Goal: Task Accomplishment & Management: Manage account settings

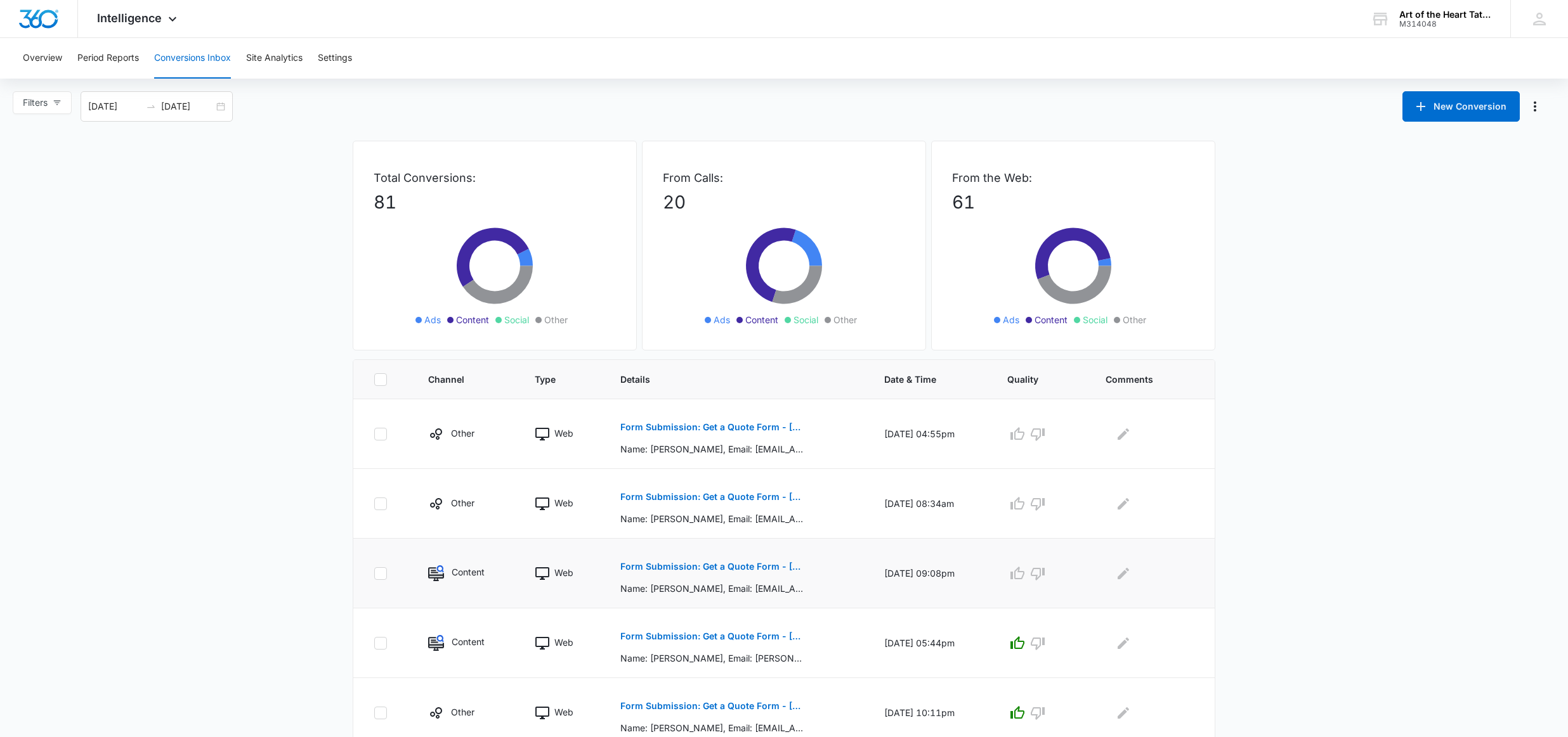
click at [765, 571] on button "Form Submission: Get a Quote Form - [US_STATE] (was previously both)" at bounding box center [712, 567] width 185 height 31
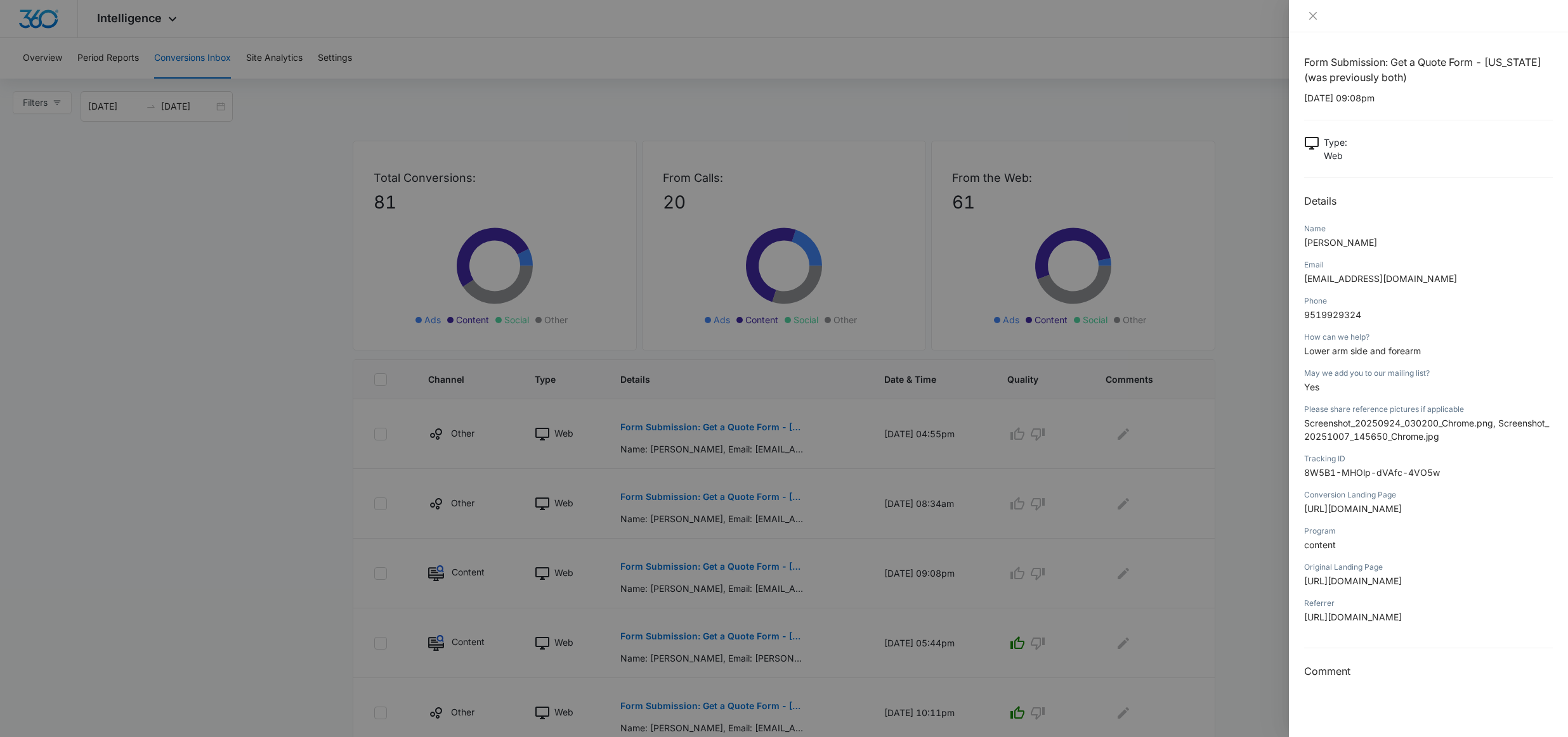
click at [1266, 558] on div at bounding box center [784, 368] width 1568 height 737
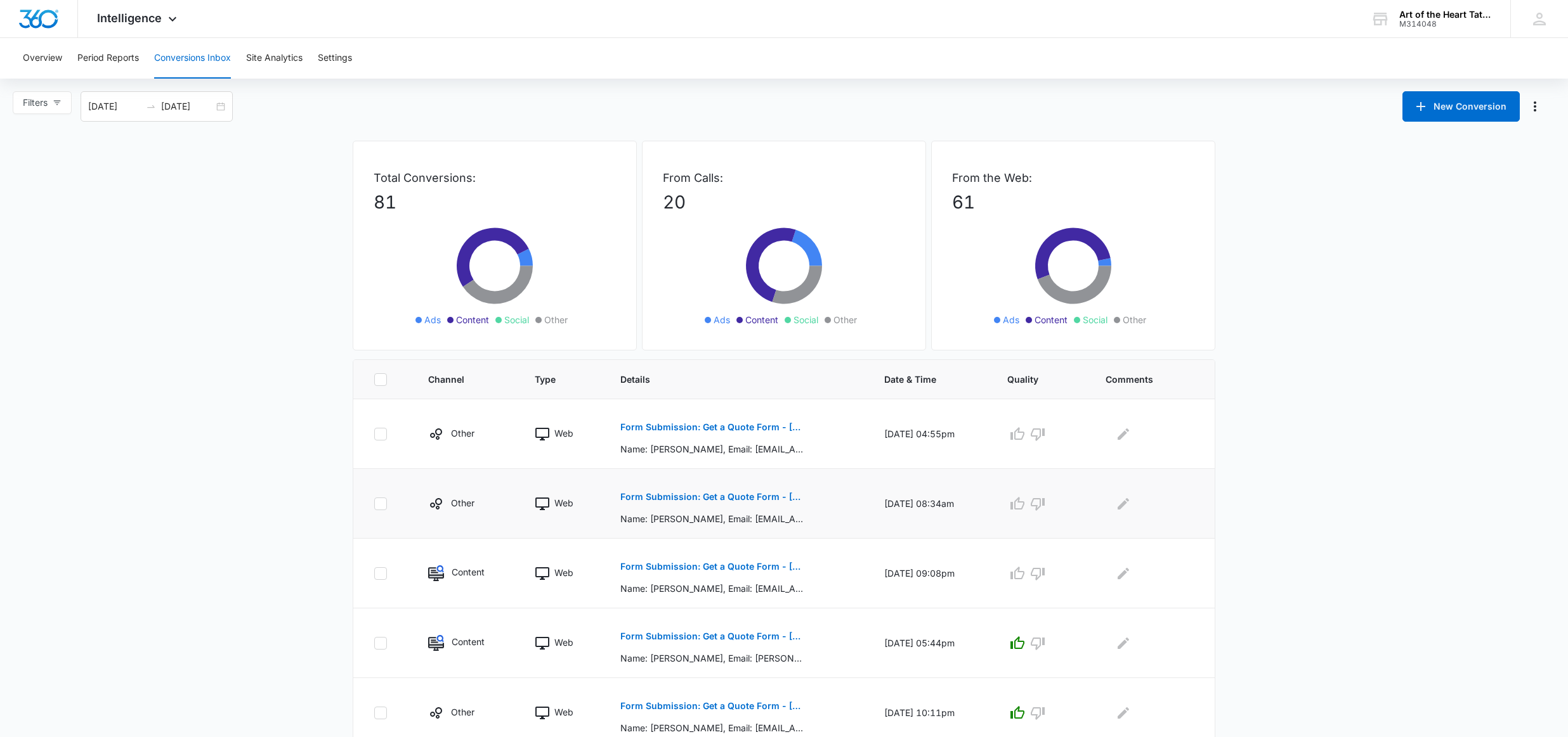
click at [771, 502] on button "Form Submission: Get a Quote Form - [GEOGRAPHIC_DATA]" at bounding box center [712, 497] width 185 height 31
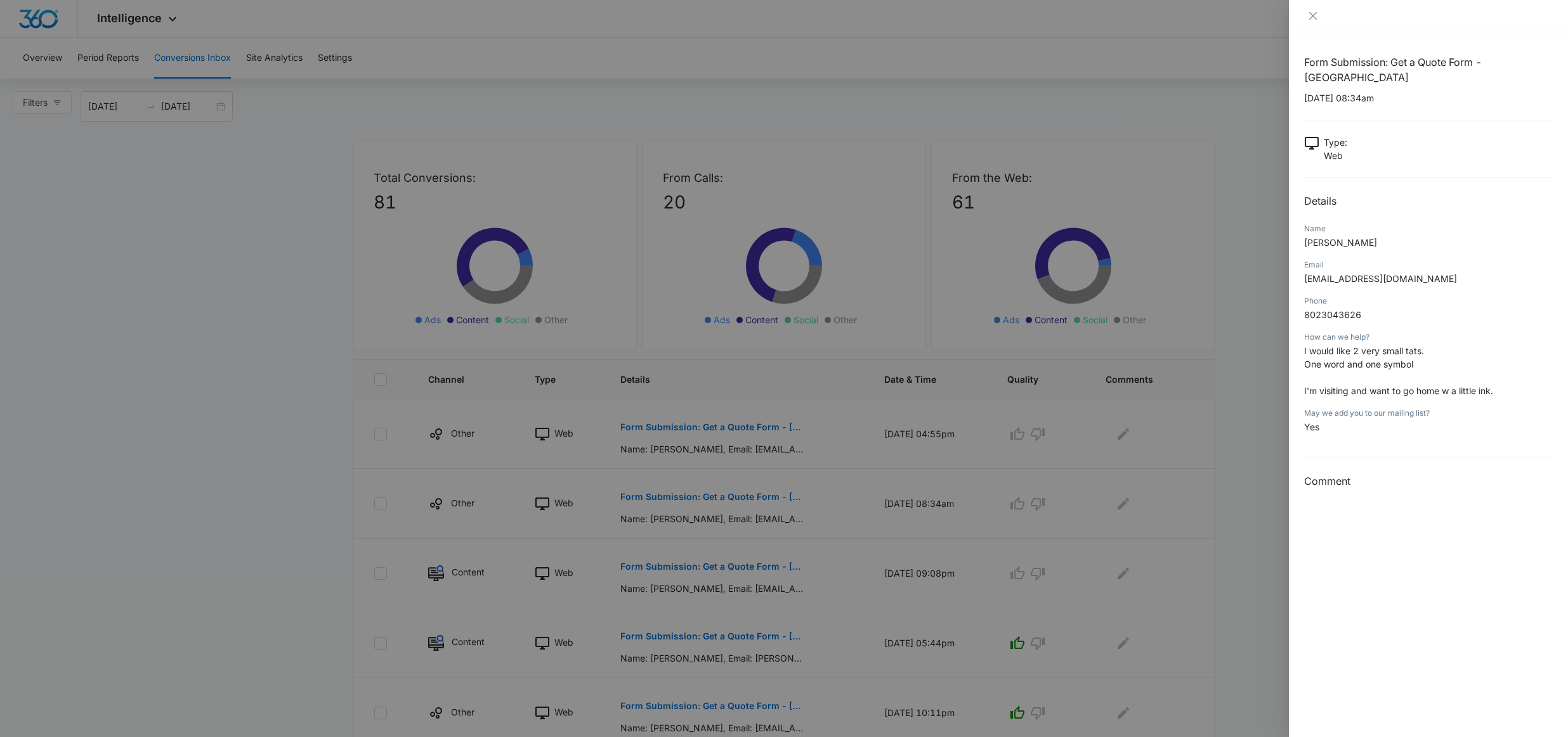
click at [780, 500] on div at bounding box center [784, 368] width 1568 height 737
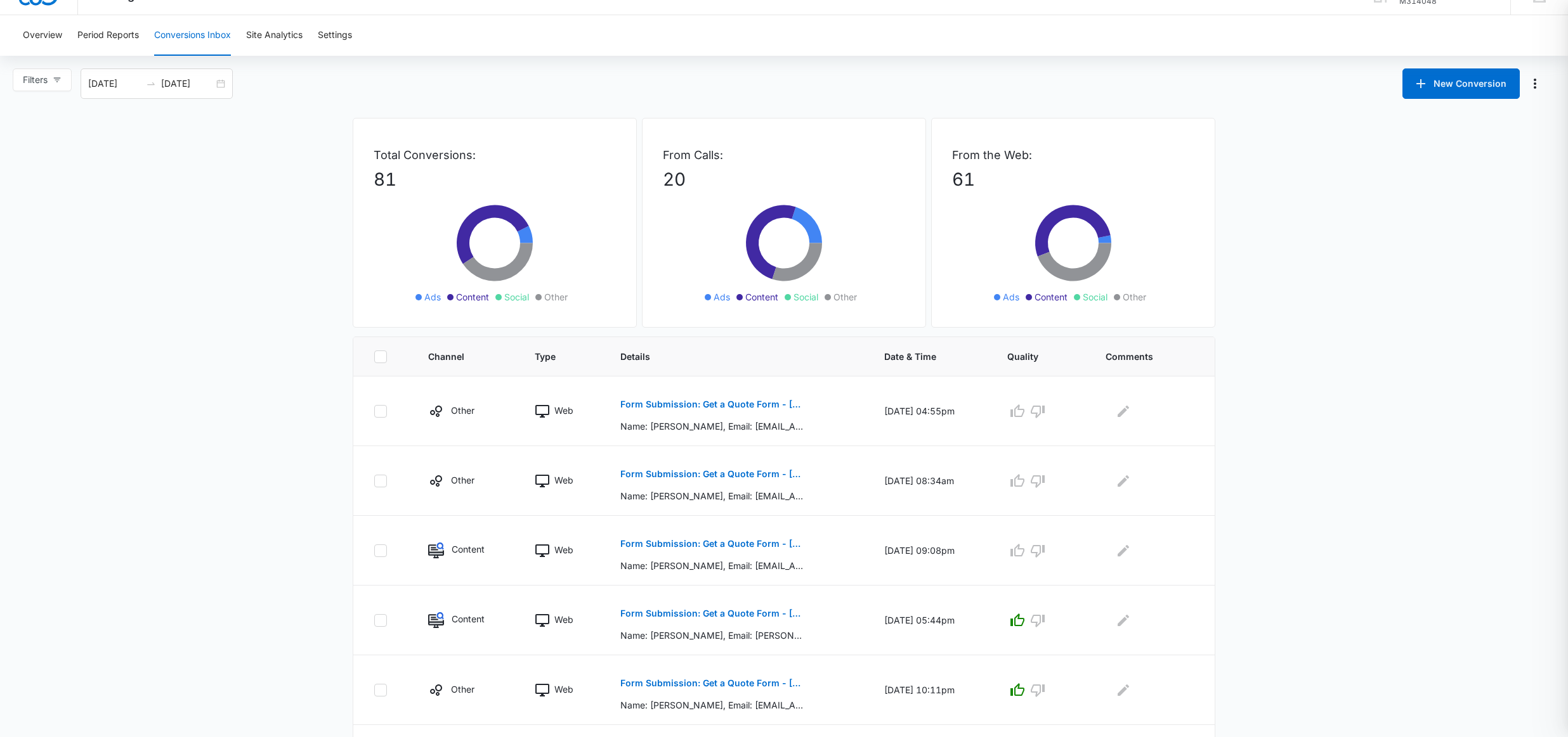
scroll to position [39, 0]
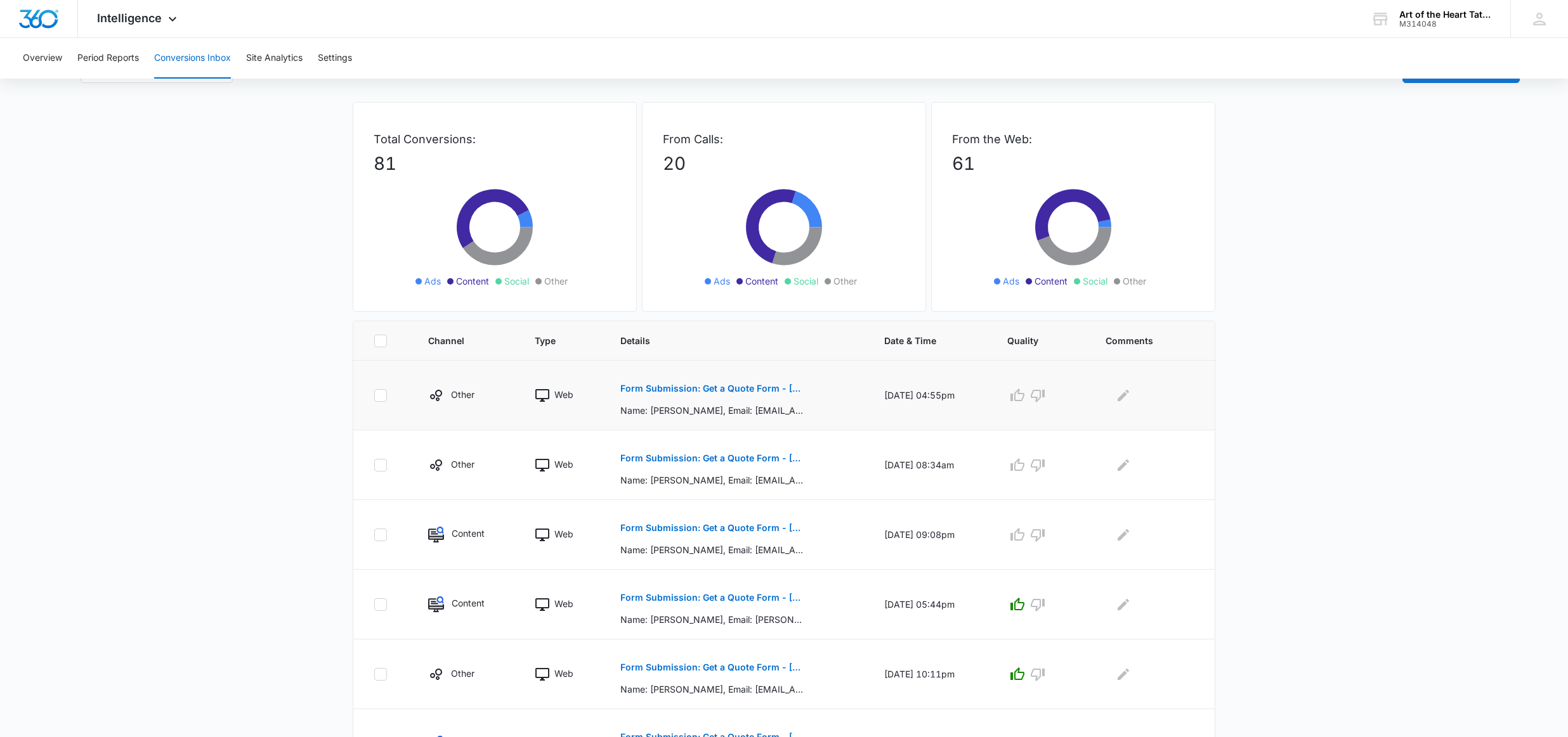
drag, startPoint x: 1023, startPoint y: 465, endPoint x: 935, endPoint y: 416, distance: 100.7
click at [1023, 465] on icon "button" at bounding box center [1017, 465] width 14 height 13
click at [692, 386] on p "Form Submission: Get a Quote Form - [GEOGRAPHIC_DATA]" at bounding box center [712, 388] width 185 height 9
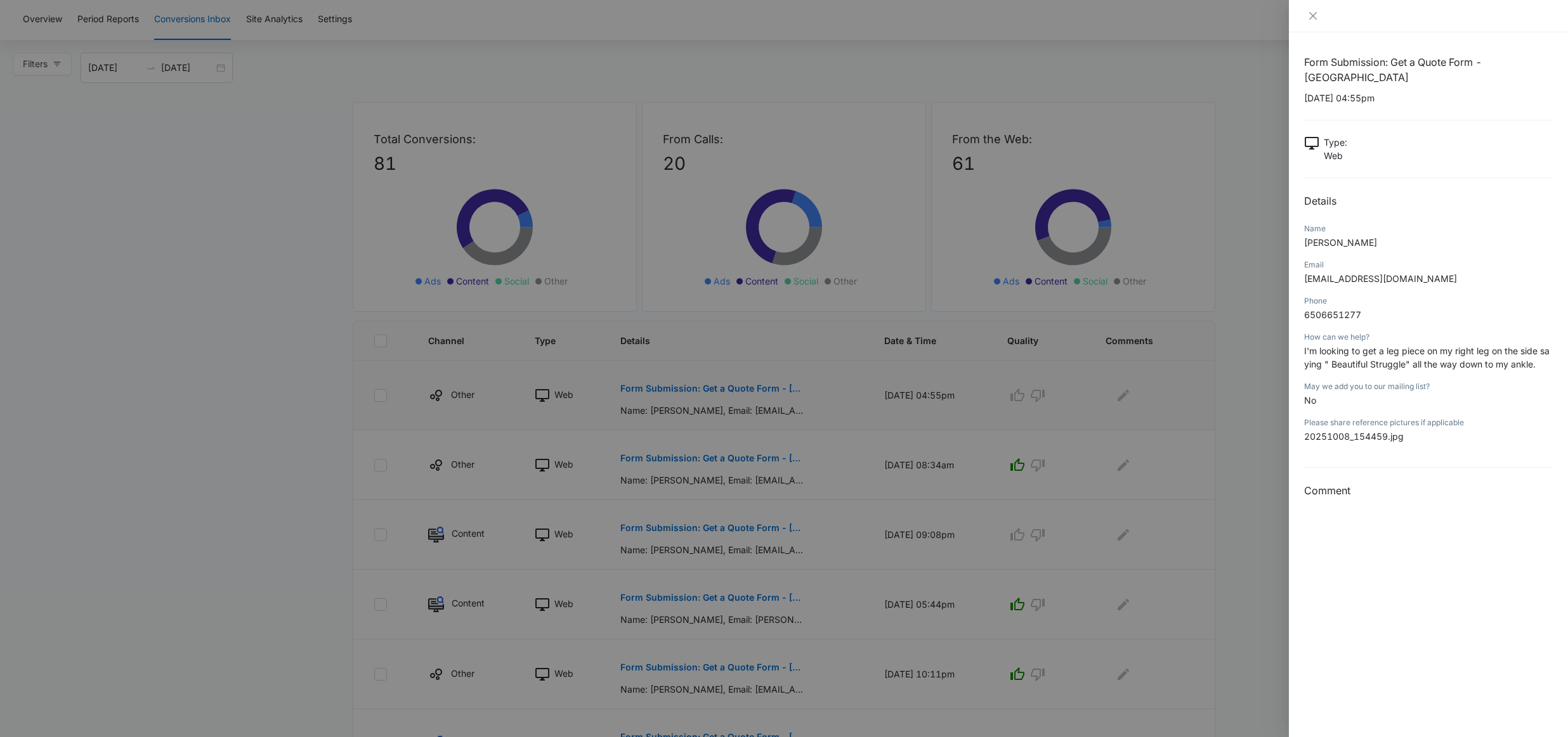
click at [692, 386] on div at bounding box center [784, 368] width 1568 height 737
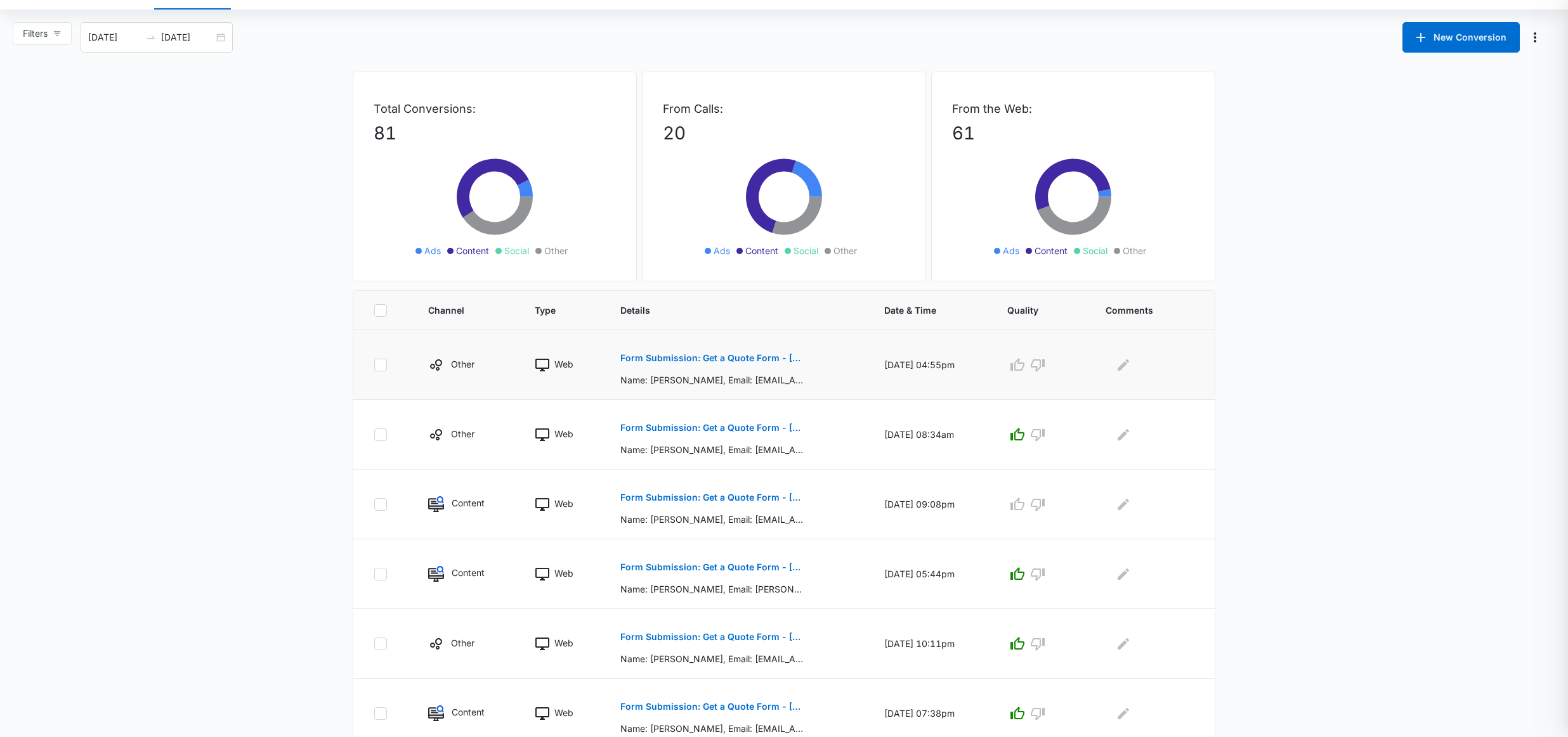
scroll to position [72, 0]
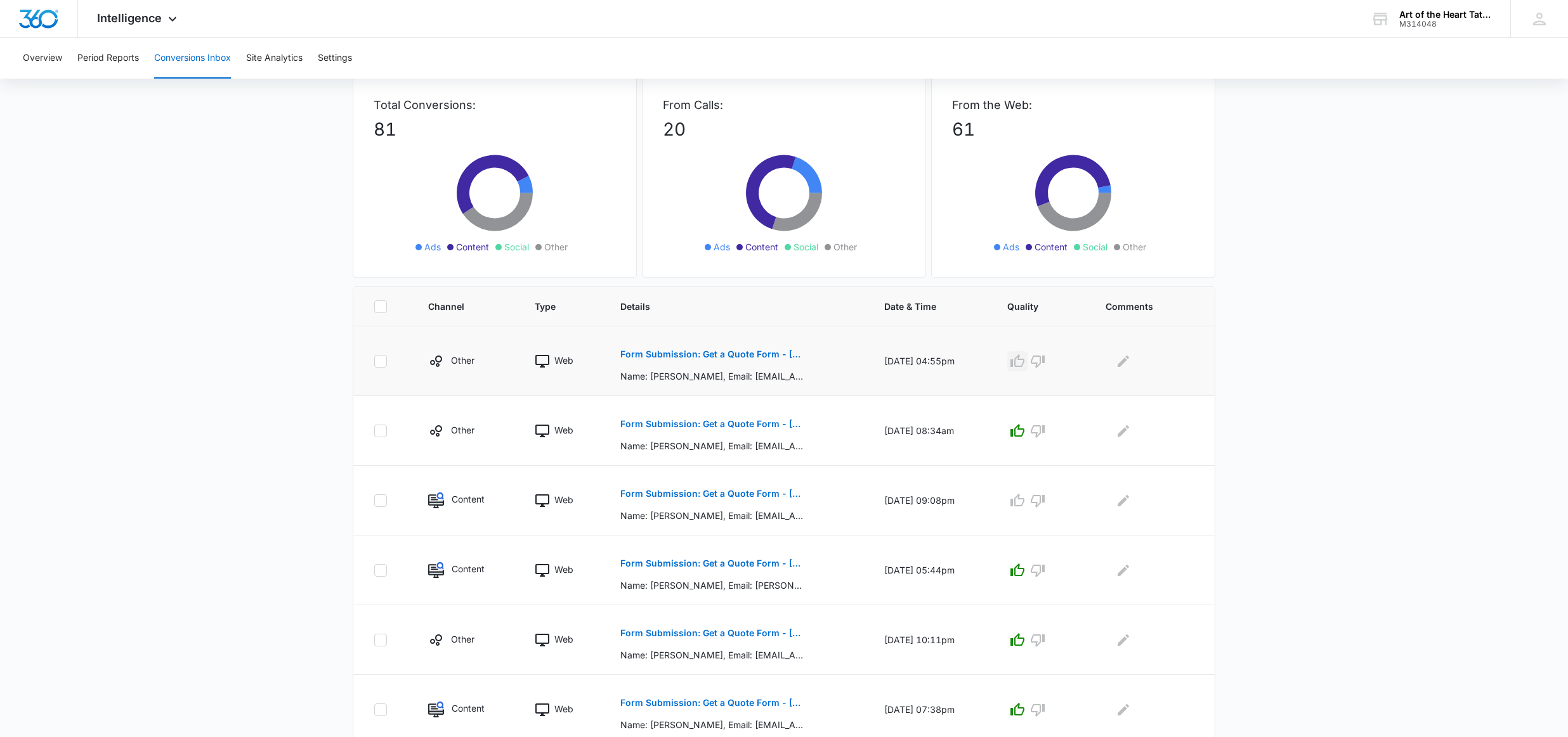
click at [1025, 361] on icon "button" at bounding box center [1017, 361] width 15 height 15
click at [1029, 361] on div at bounding box center [1041, 361] width 68 height 20
click at [721, 497] on p "Form Submission: Get a Quote Form - [US_STATE] (was previously both)" at bounding box center [712, 494] width 185 height 9
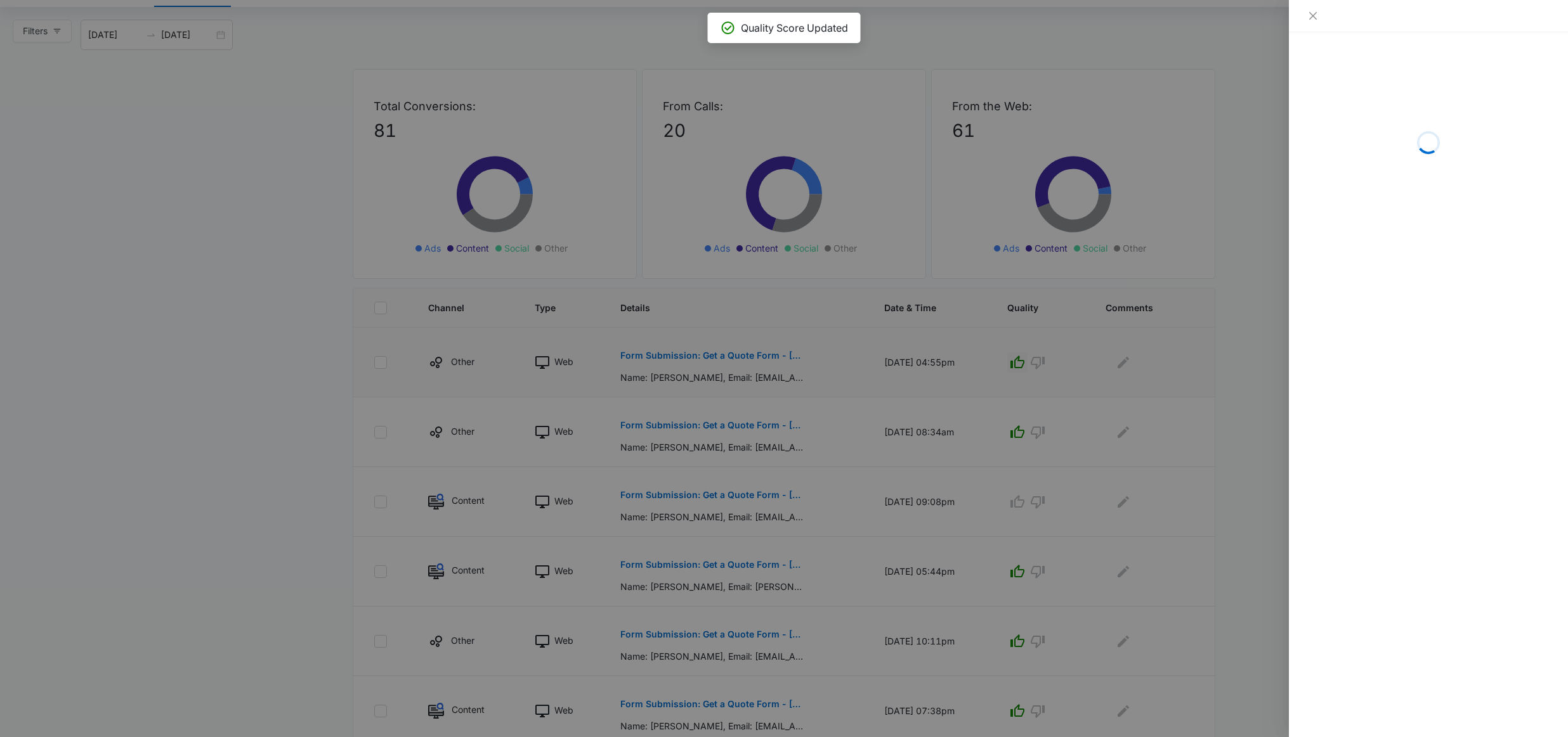
scroll to position [80, 0]
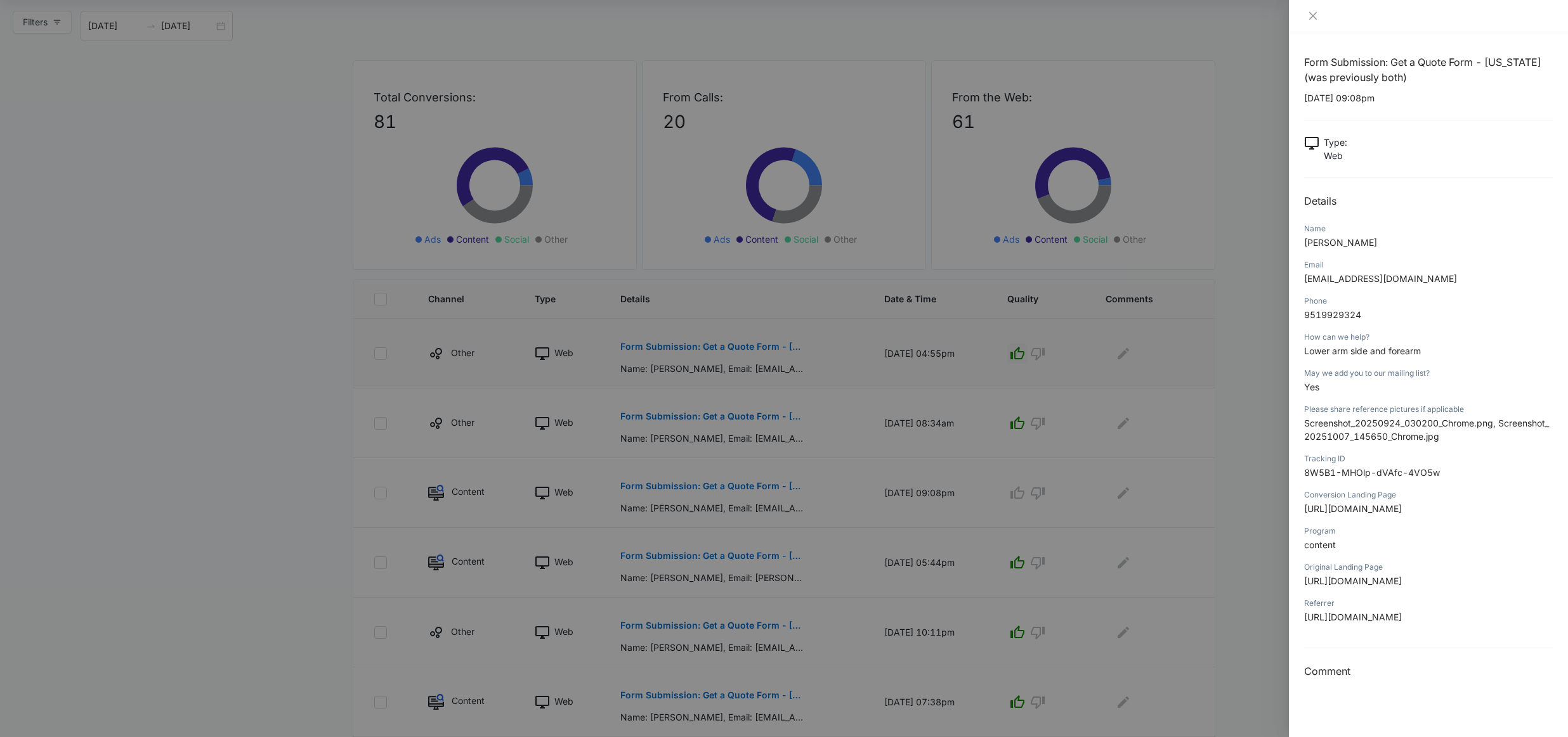
click at [1084, 445] on div at bounding box center [784, 368] width 1568 height 737
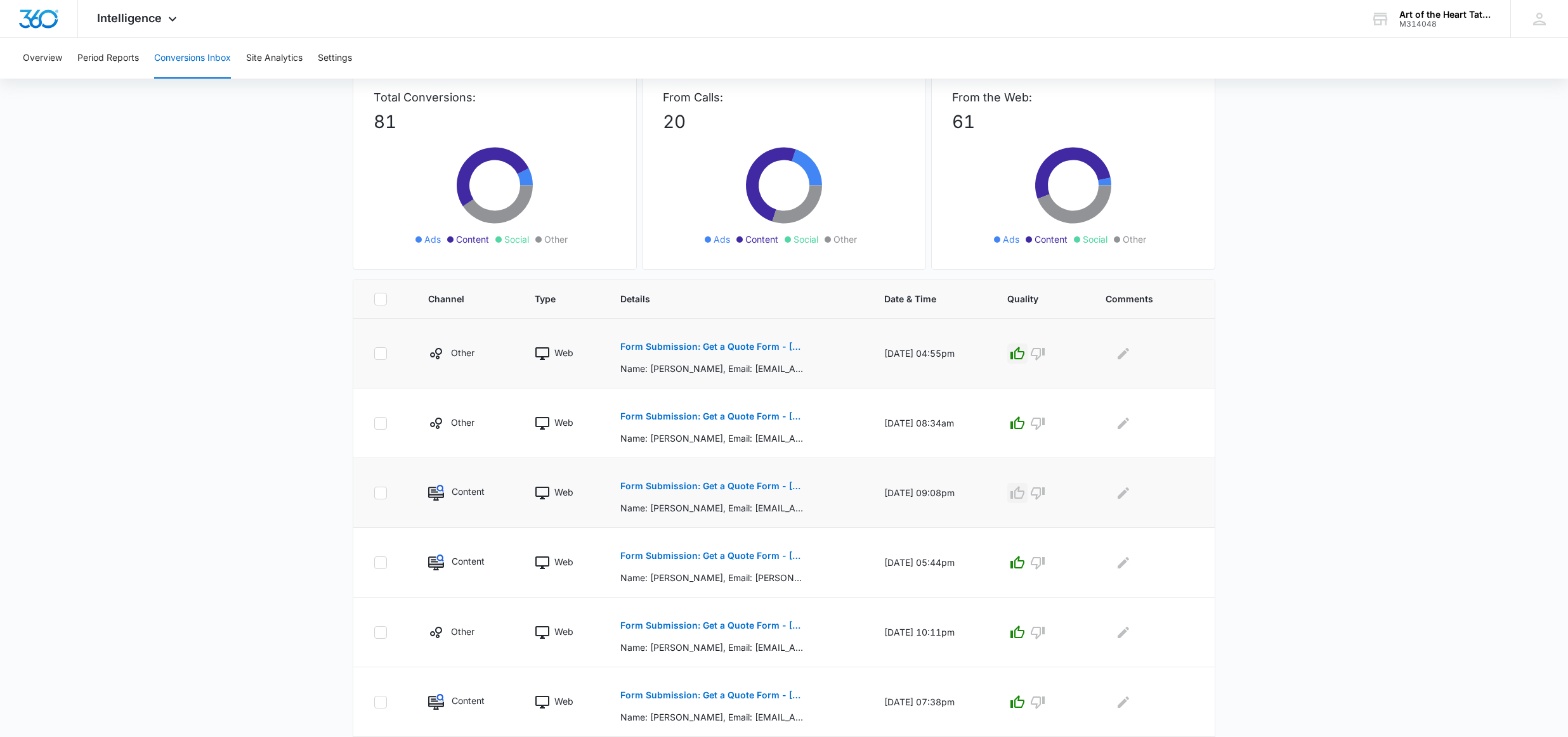
click at [1022, 489] on icon "button" at bounding box center [1017, 494] width 15 height 15
